Goal: Task Accomplishment & Management: Manage account settings

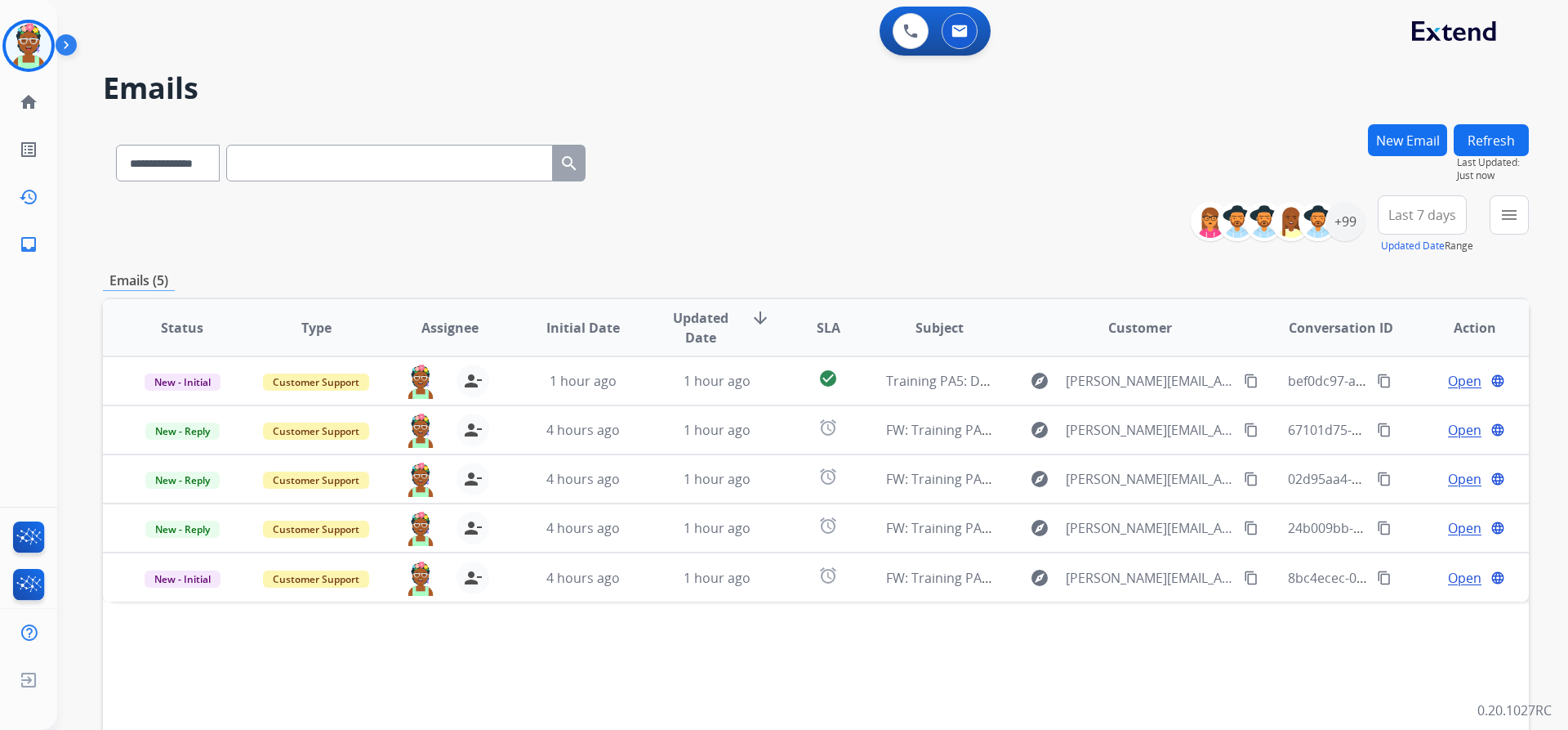
select select "**********"
click at [22, 64] on img at bounding box center [28, 46] width 46 height 46
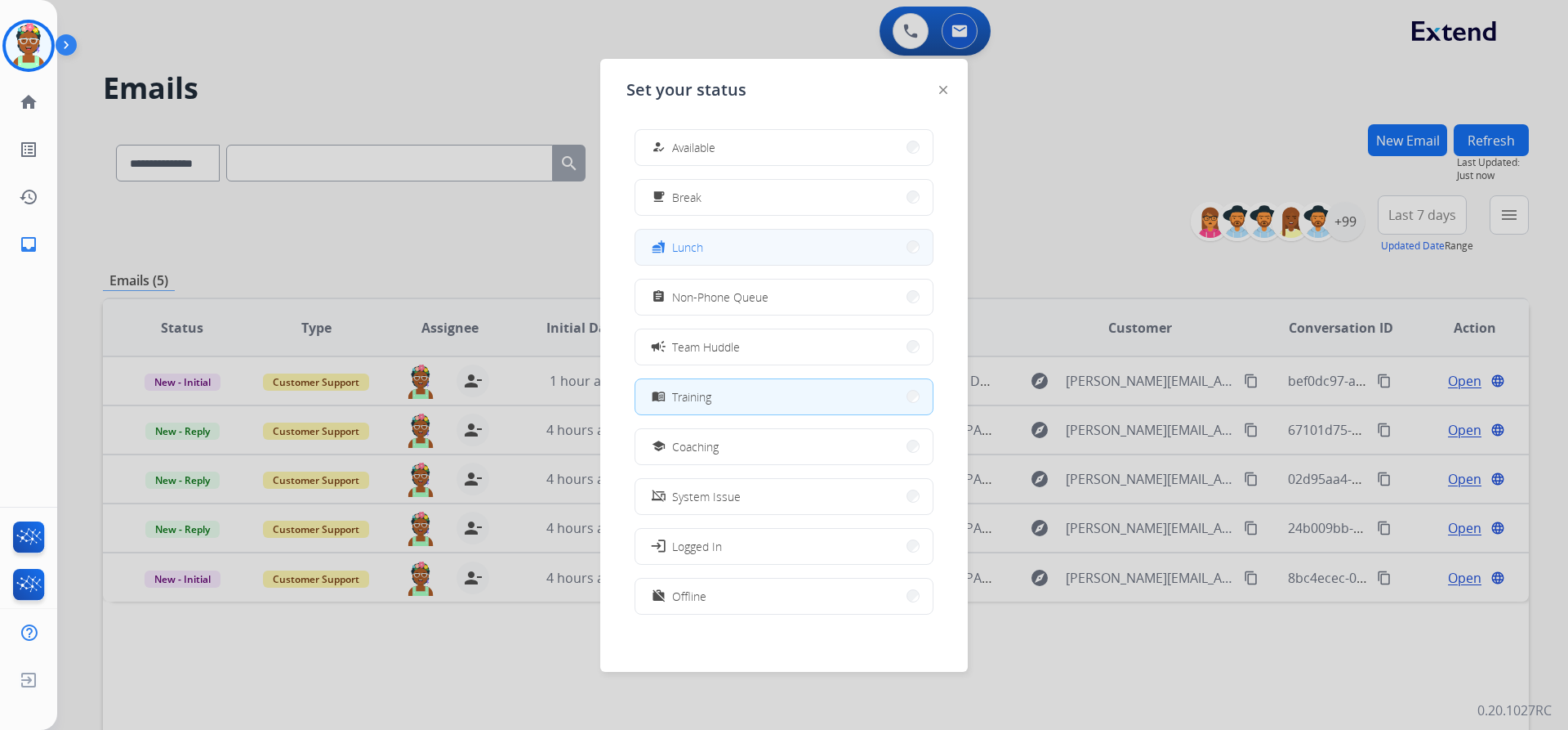
click at [705, 247] on button "fastfood Lunch" at bounding box center [784, 247] width 297 height 35
